Goal: Task Accomplishment & Management: Manage account settings

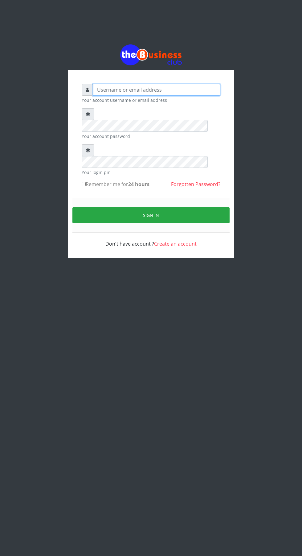
click at [109, 93] on input "text" at bounding box center [156, 90] width 127 height 12
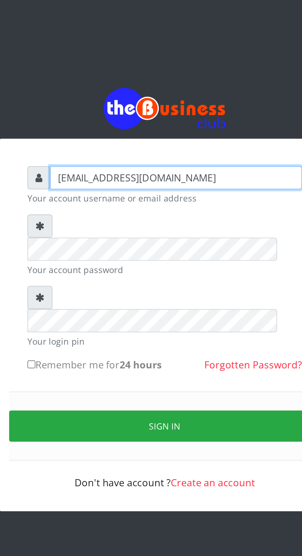
click at [149, 93] on input "[EMAIL_ADDRESS][DOMAIN_NAME]" at bounding box center [156, 90] width 127 height 12
click at [153, 95] on input "[EMAIL_ADDRESS][DOMAIN_NAME]" at bounding box center [156, 90] width 127 height 12
type input "[EMAIL_ADDRESS][DOMAIN_NAME]"
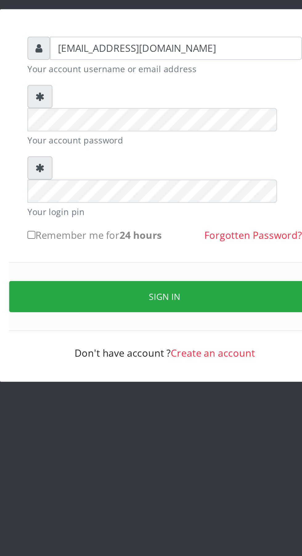
click at [142, 207] on button "Sign in" at bounding box center [150, 215] width 157 height 16
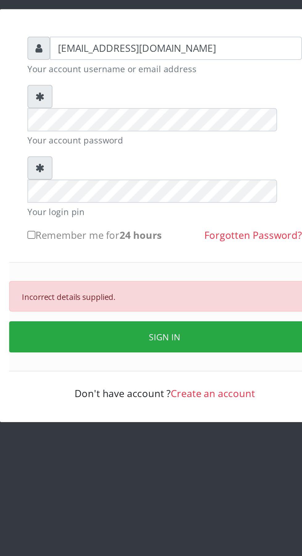
click at [151, 228] on button "SIGN IN" at bounding box center [150, 236] width 157 height 16
